Goal: Task Accomplishment & Management: Manage account settings

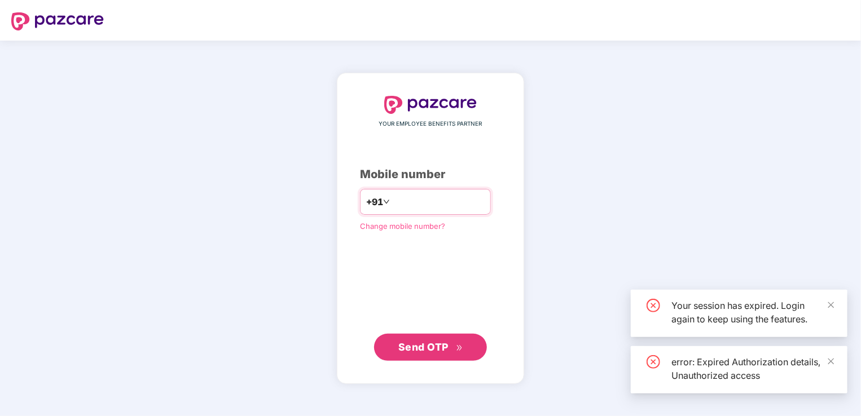
click at [400, 206] on input "number" at bounding box center [438, 202] width 93 height 18
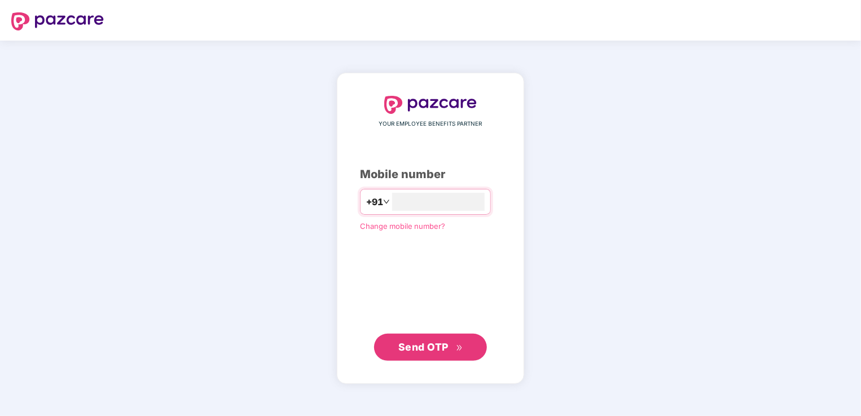
type input "**********"
click at [412, 349] on span "Send OTP" at bounding box center [423, 347] width 50 height 12
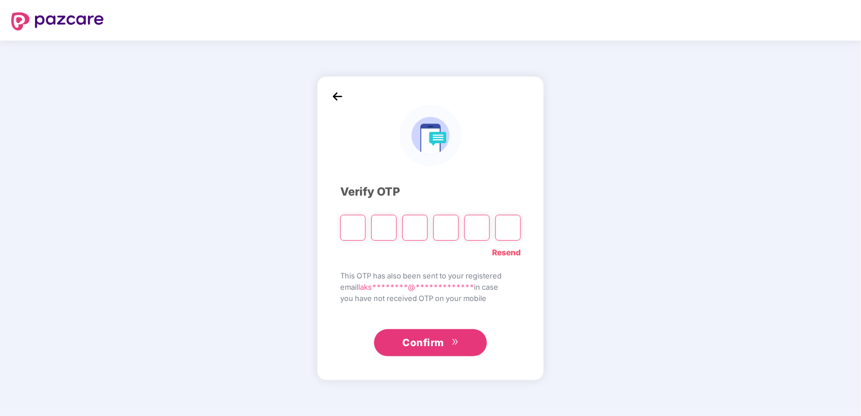
type input "*"
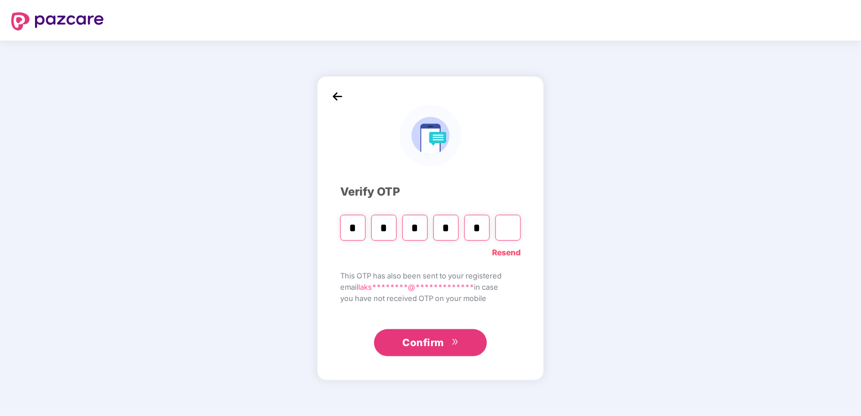
type input "*"
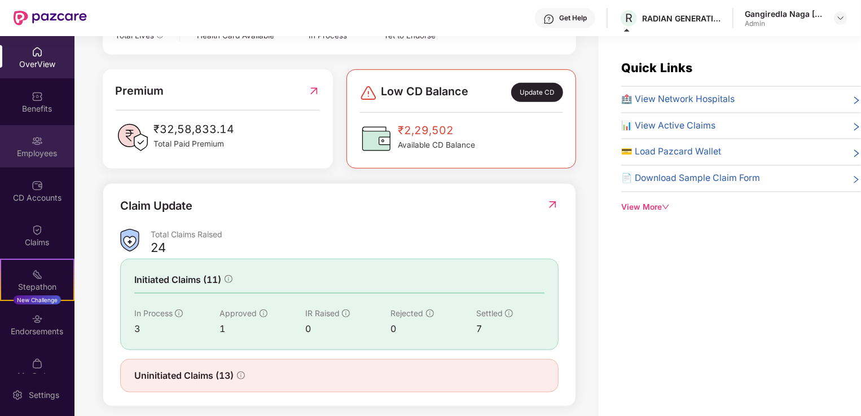
click at [35, 146] on img at bounding box center [37, 140] width 11 height 11
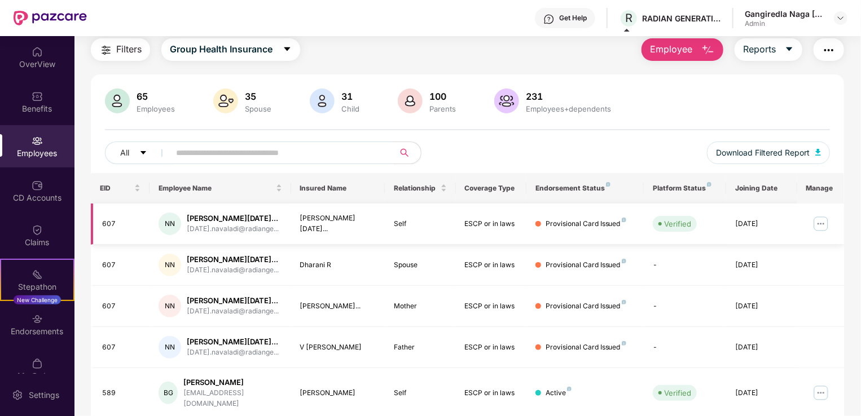
scroll to position [56, 0]
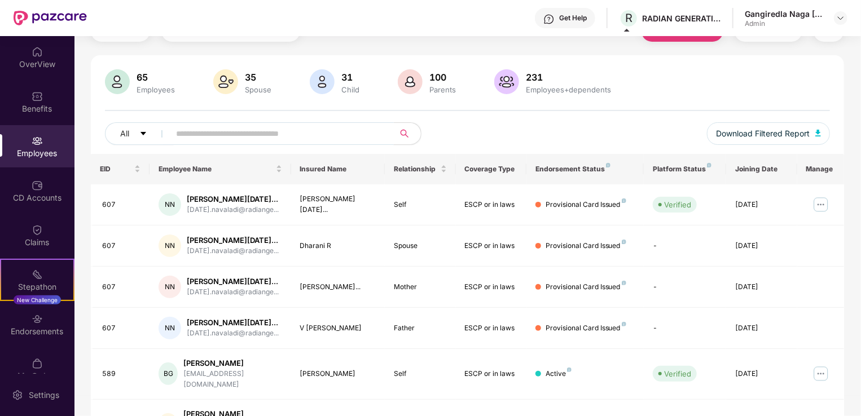
click at [232, 132] on input "text" at bounding box center [277, 133] width 202 height 17
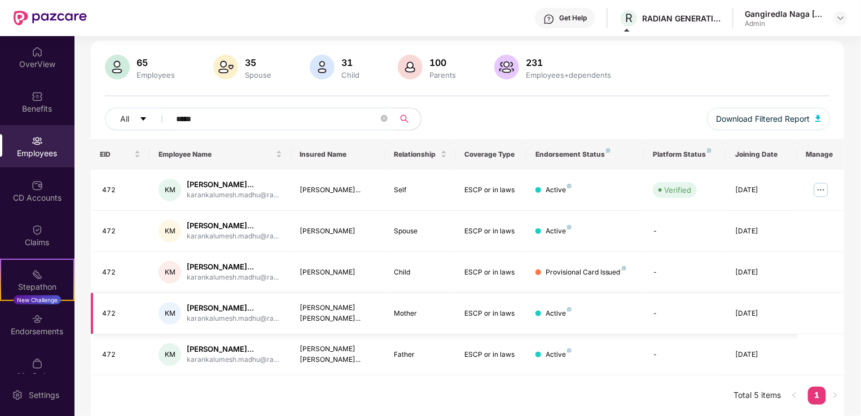
scroll to position [113, 0]
type input "*****"
click at [816, 181] on img at bounding box center [821, 190] width 18 height 18
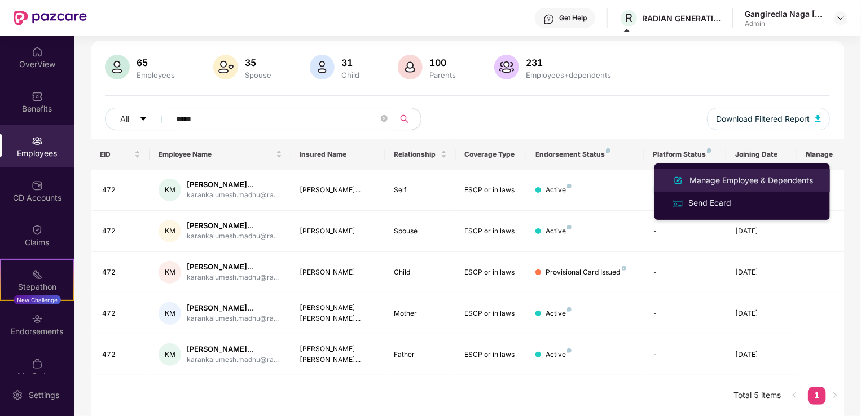
click at [755, 179] on div "Manage Employee & Dependents" at bounding box center [751, 180] width 128 height 12
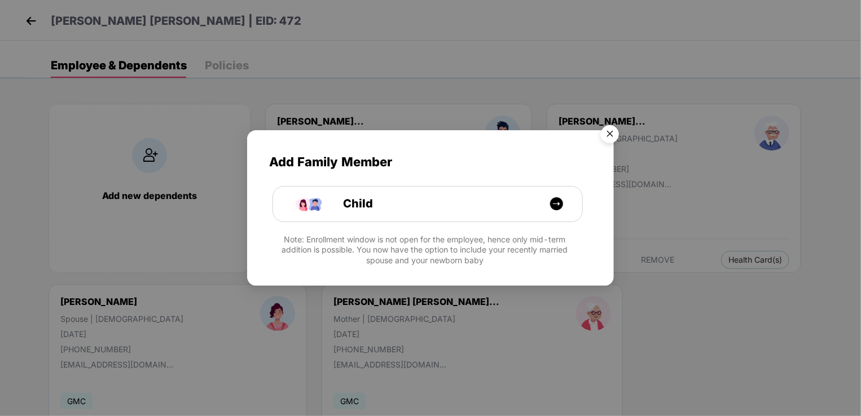
click at [610, 135] on img "Close" at bounding box center [610, 136] width 32 height 32
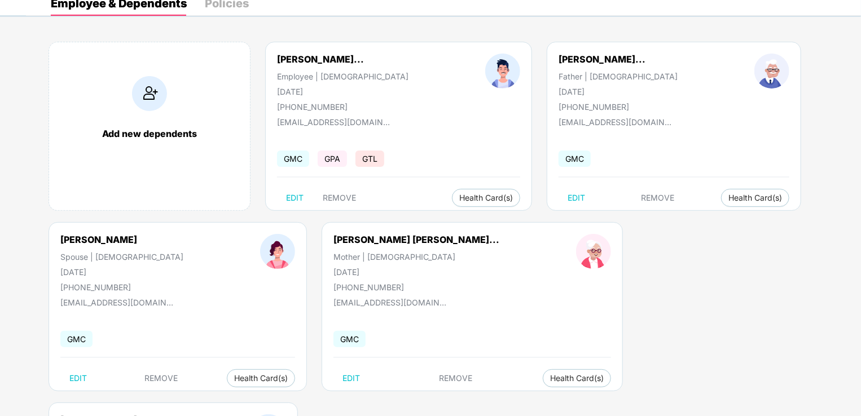
scroll to position [65, 0]
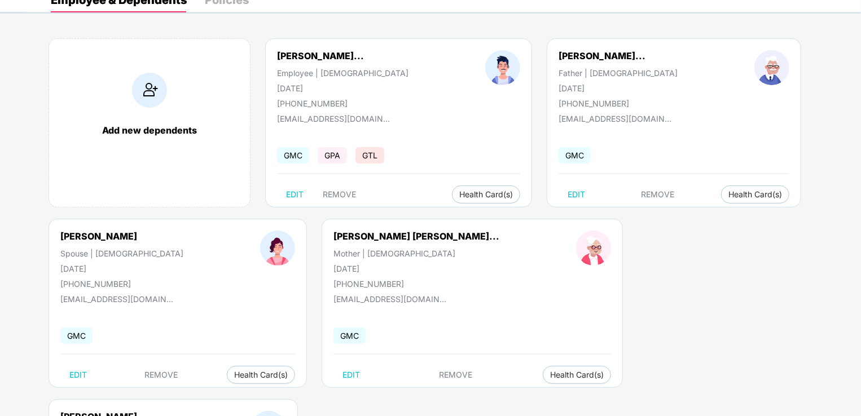
copy div "[DATE]"
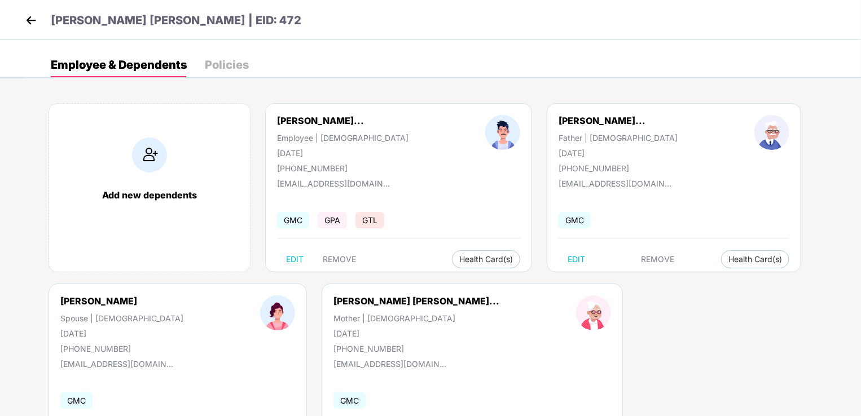
scroll to position [0, 0]
click at [227, 66] on div "Policies" at bounding box center [227, 65] width 44 height 11
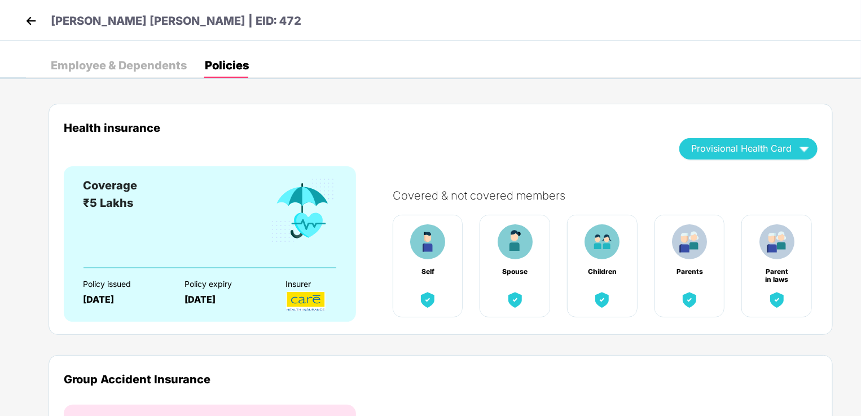
click at [123, 69] on div "Employee & Dependents" at bounding box center [119, 65] width 136 height 11
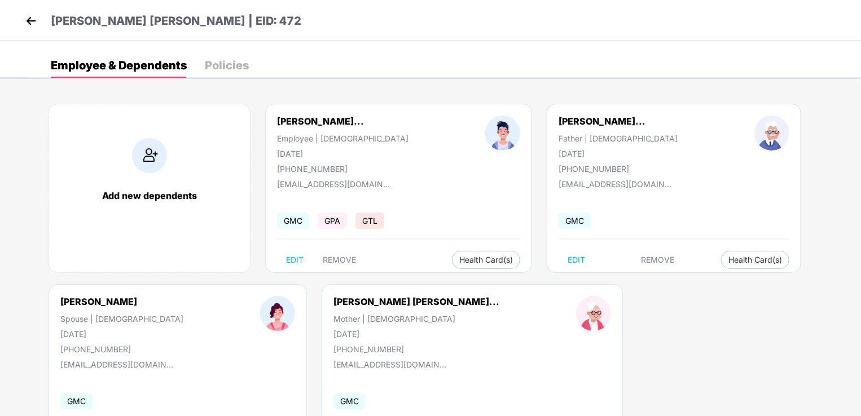
click at [27, 20] on img at bounding box center [31, 20] width 17 height 17
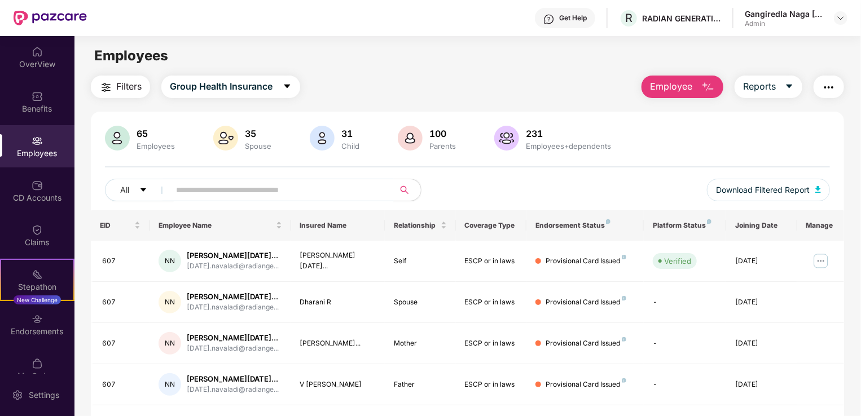
click at [211, 193] on input "text" at bounding box center [277, 190] width 202 height 17
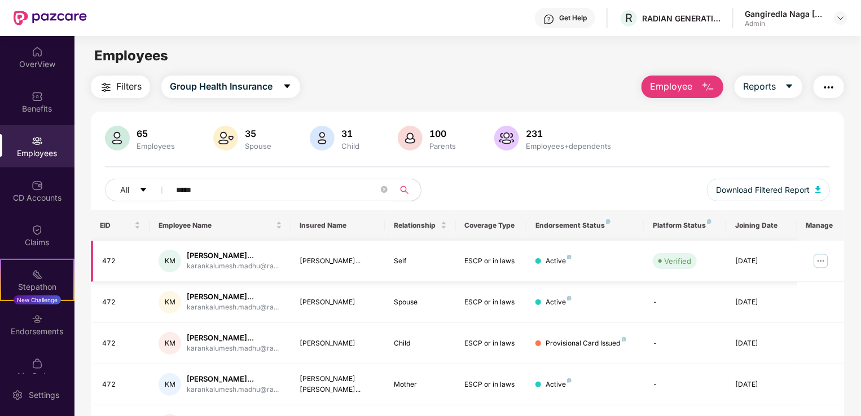
type input "*****"
drag, startPoint x: 218, startPoint y: 266, endPoint x: 178, endPoint y: 256, distance: 41.5
click at [178, 256] on div "KM [PERSON_NAME]... karankalumesh.madhu@ra..." at bounding box center [219, 261] width 123 height 23
copy div "[PERSON_NAME]"
click at [43, 53] on div "OverView" at bounding box center [37, 57] width 74 height 42
